Goal: Transaction & Acquisition: Purchase product/service

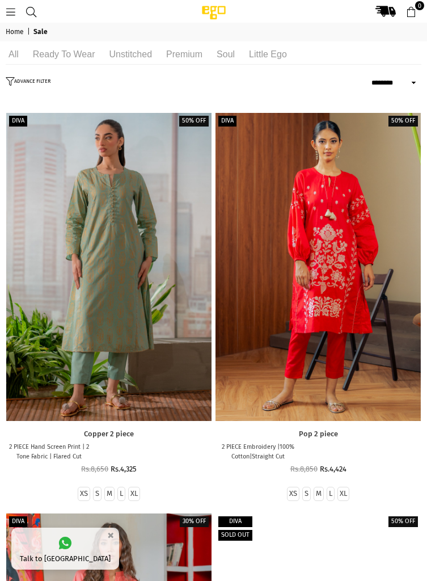
select select "******"
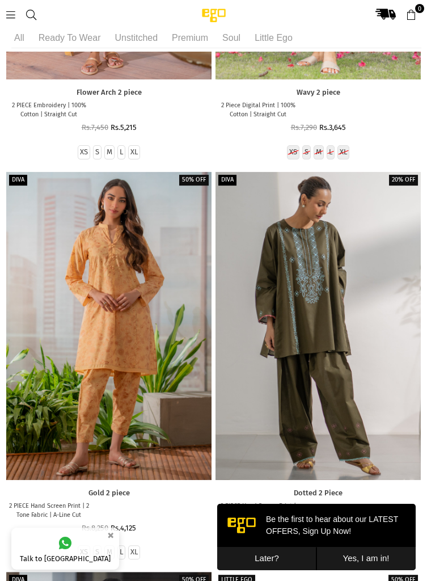
scroll to position [748, 0]
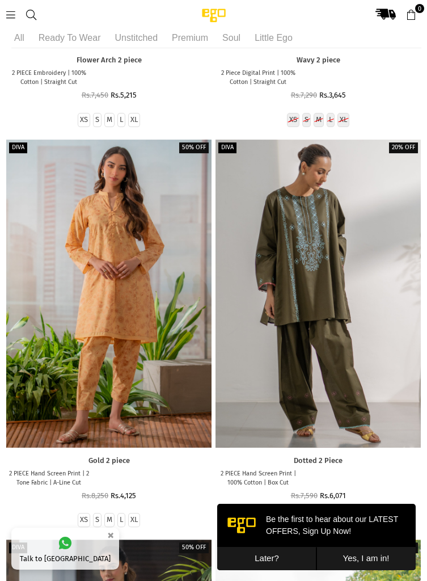
click at [281, 559] on button "Later?" at bounding box center [266, 558] width 99 height 23
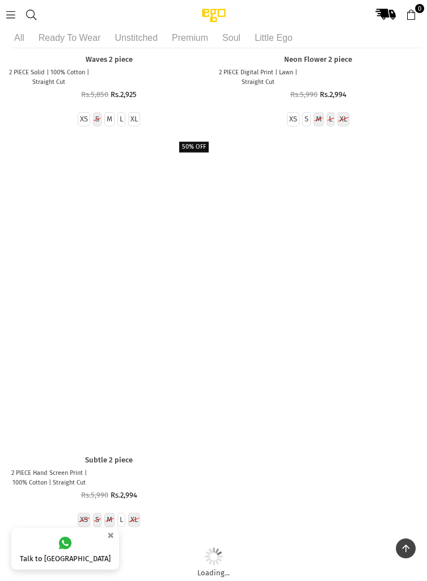
scroll to position [12370, 0]
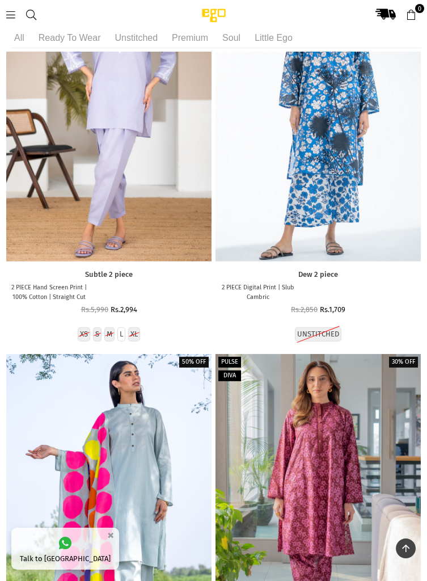
click at [392, 403] on div at bounding box center [317, 508] width 205 height 308
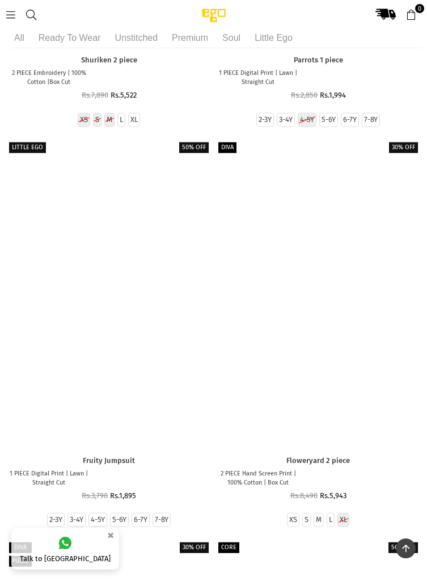
scroll to position [26073, 0]
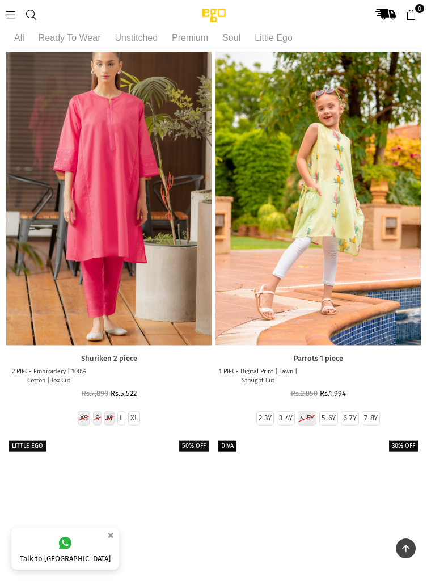
click at [136, 40] on li "Unstitched" at bounding box center [136, 38] width 49 height 20
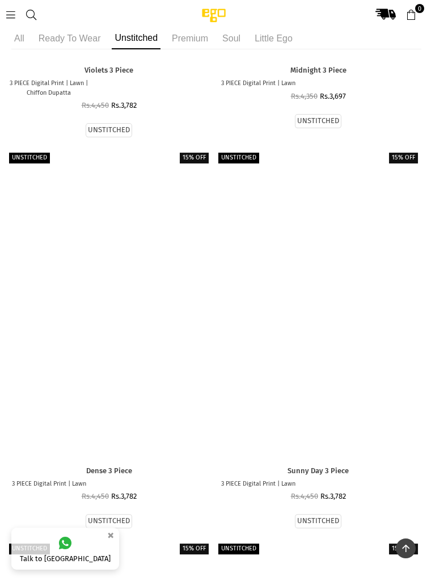
scroll to position [7860, 0]
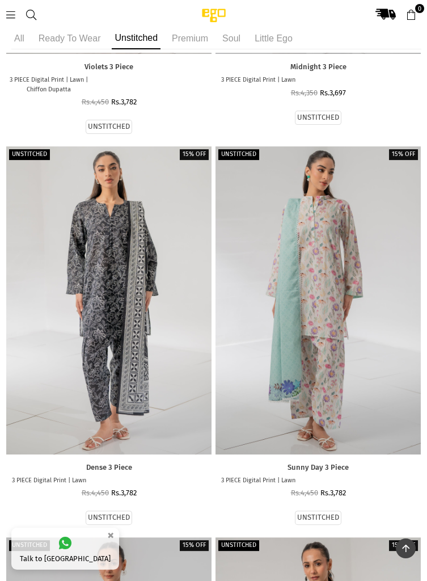
click at [356, 405] on div at bounding box center [317, 300] width 205 height 308
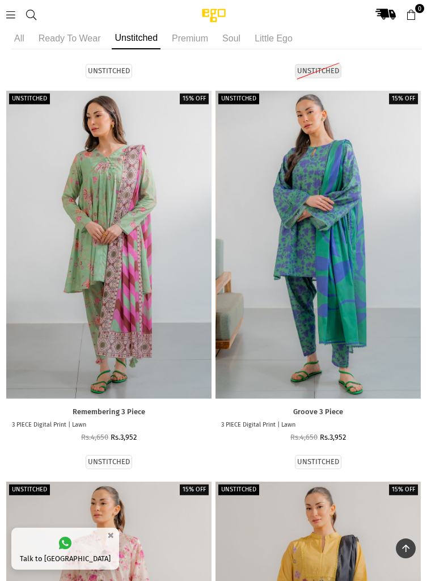
scroll to position [12228, 0]
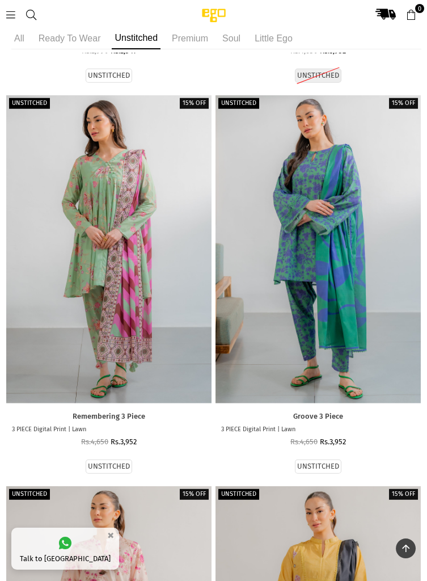
click at [163, 341] on div at bounding box center [108, 249] width 205 height 308
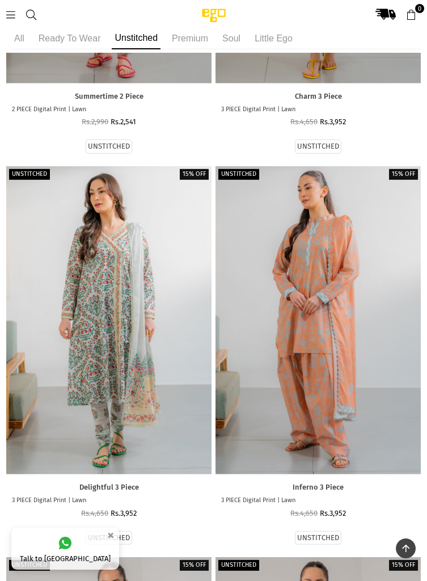
scroll to position [12943, 0]
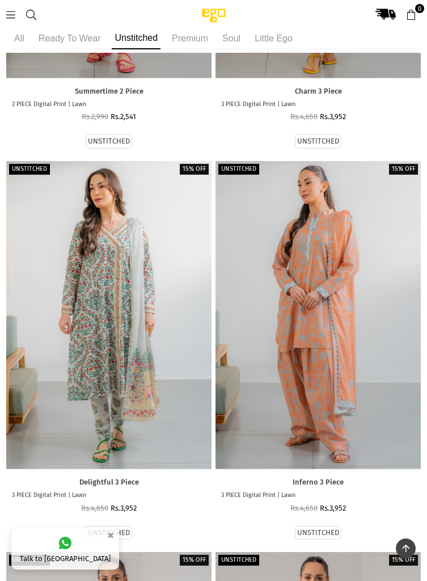
click at [327, 265] on div at bounding box center [317, 315] width 205 height 308
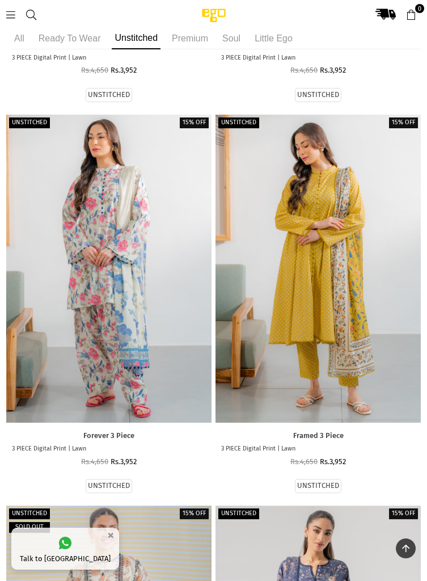
scroll to position [14968, 0]
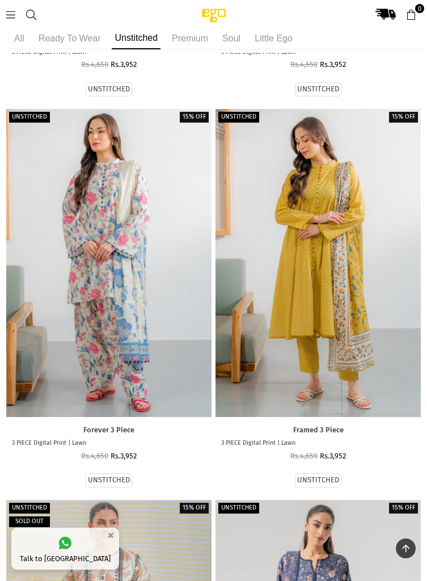
click at [331, 327] on div at bounding box center [317, 263] width 205 height 308
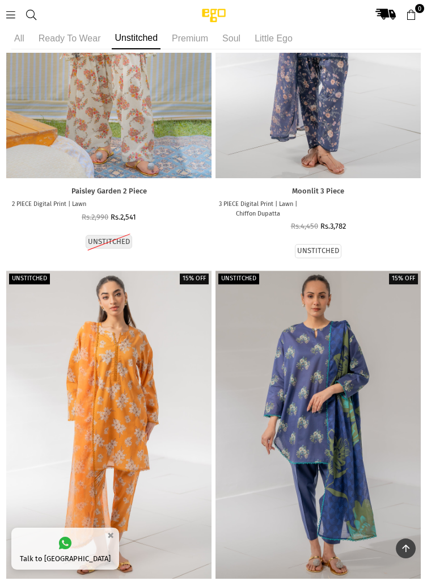
scroll to position [15648, 0]
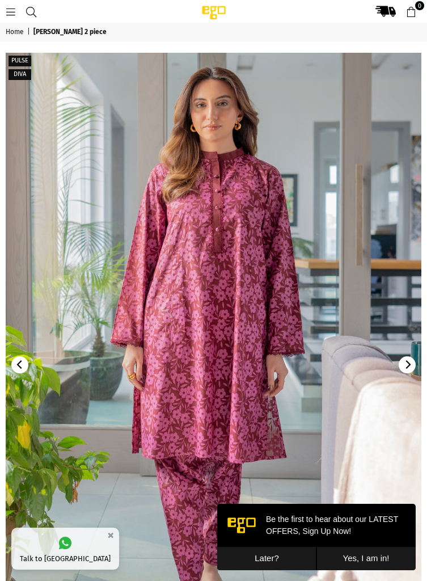
click at [281, 556] on button "Later?" at bounding box center [266, 558] width 99 height 23
